Goal: Transaction & Acquisition: Download file/media

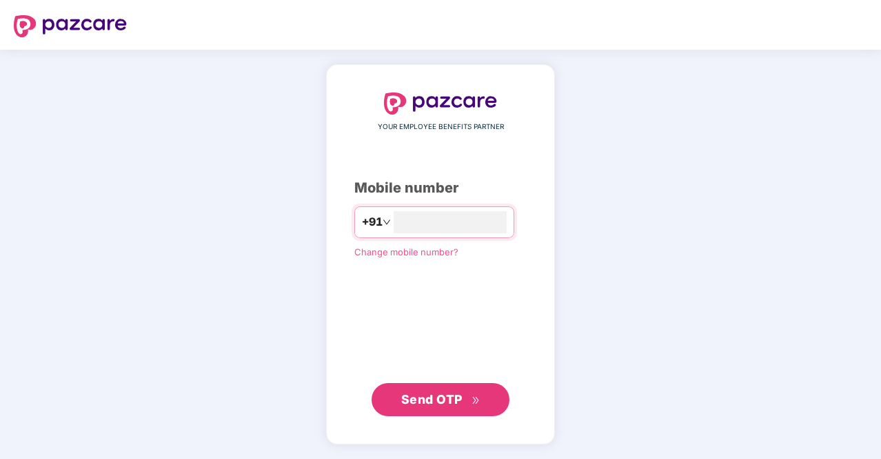
click at [426, 203] on div "YOUR EMPLOYEE BENEFITS PARTNER Mobile number +91 Change mobile number? Send OTP" at bounding box center [440, 254] width 172 height 324
click at [394, 216] on input "number" at bounding box center [450, 222] width 113 height 22
type input "**********"
click at [419, 389] on button "Send OTP" at bounding box center [441, 399] width 138 height 33
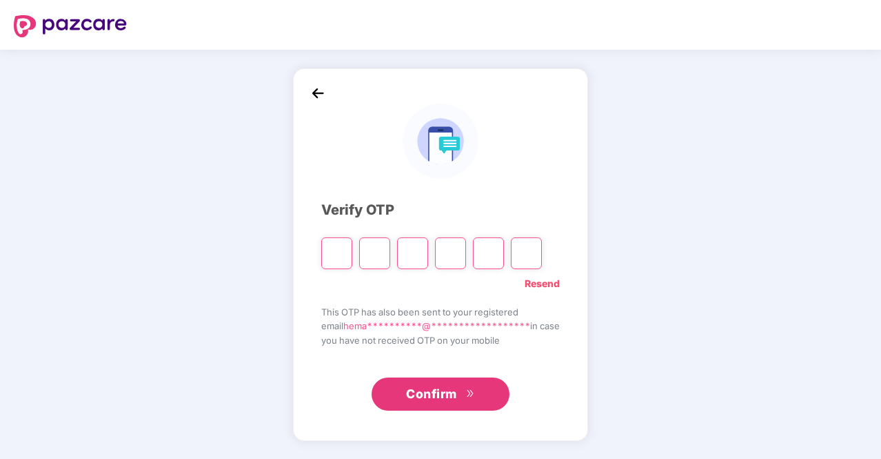
type input "*"
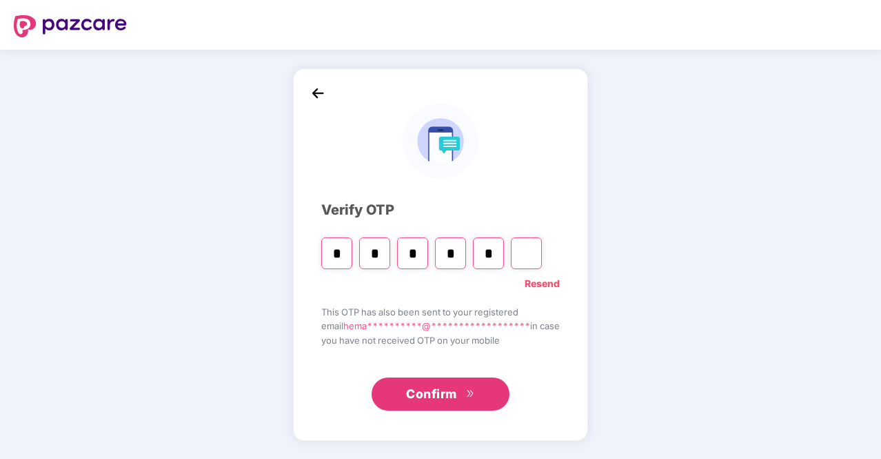
type input "*"
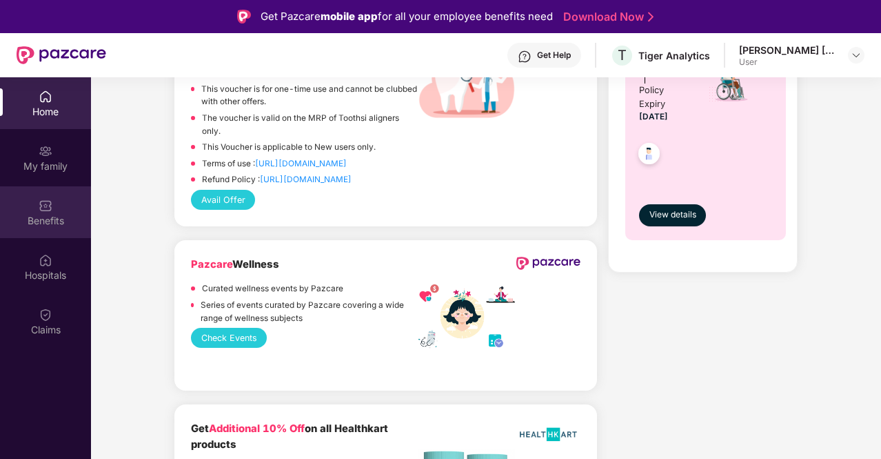
scroll to position [523, 0]
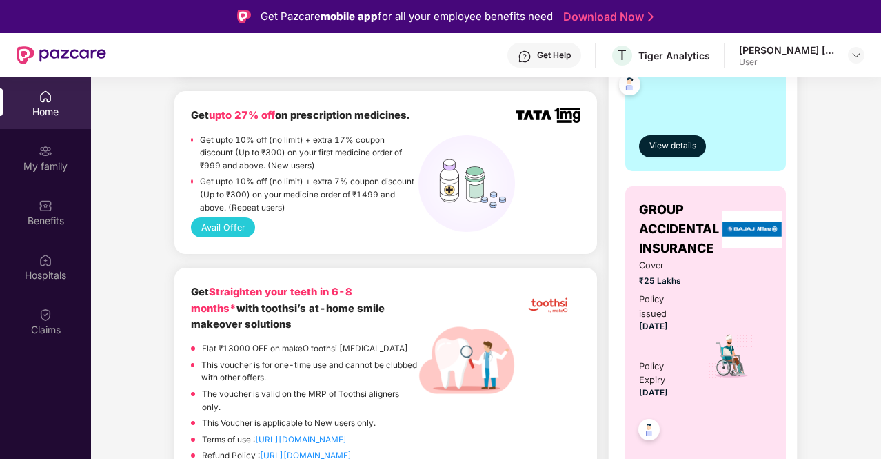
click at [43, 101] on img at bounding box center [46, 97] width 14 height 14
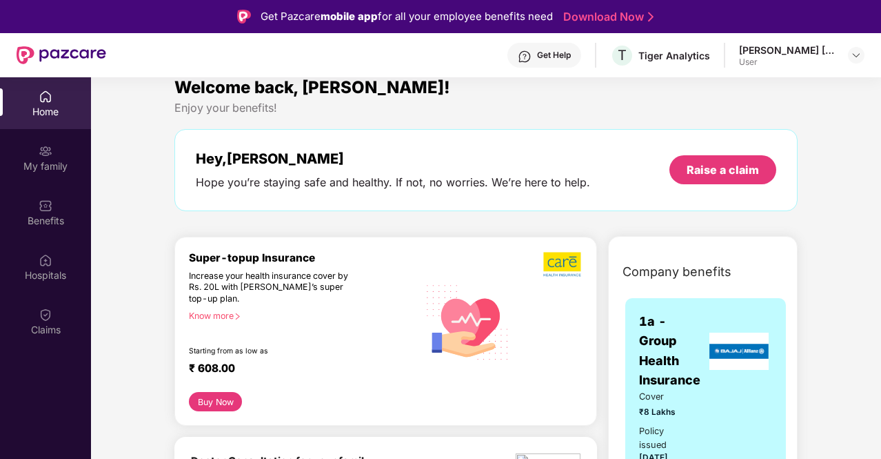
scroll to position [0, 0]
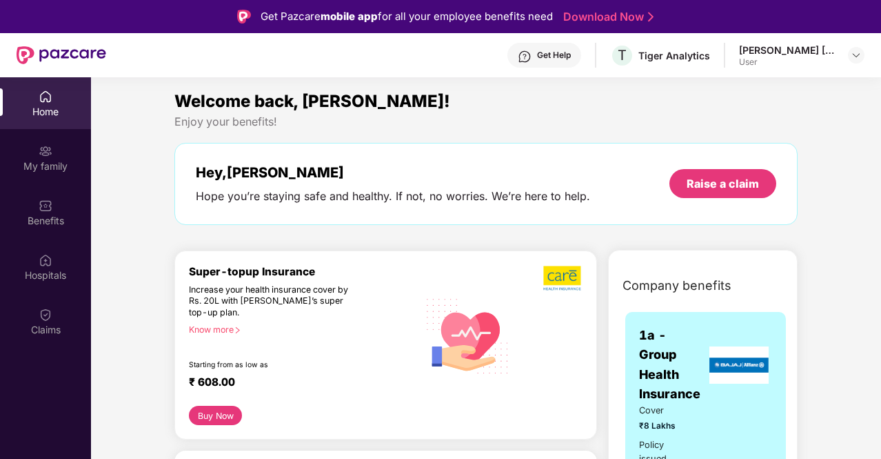
click at [586, 14] on link "Download Now" at bounding box center [606, 17] width 86 height 14
